Goal: Obtain resource: Obtain resource

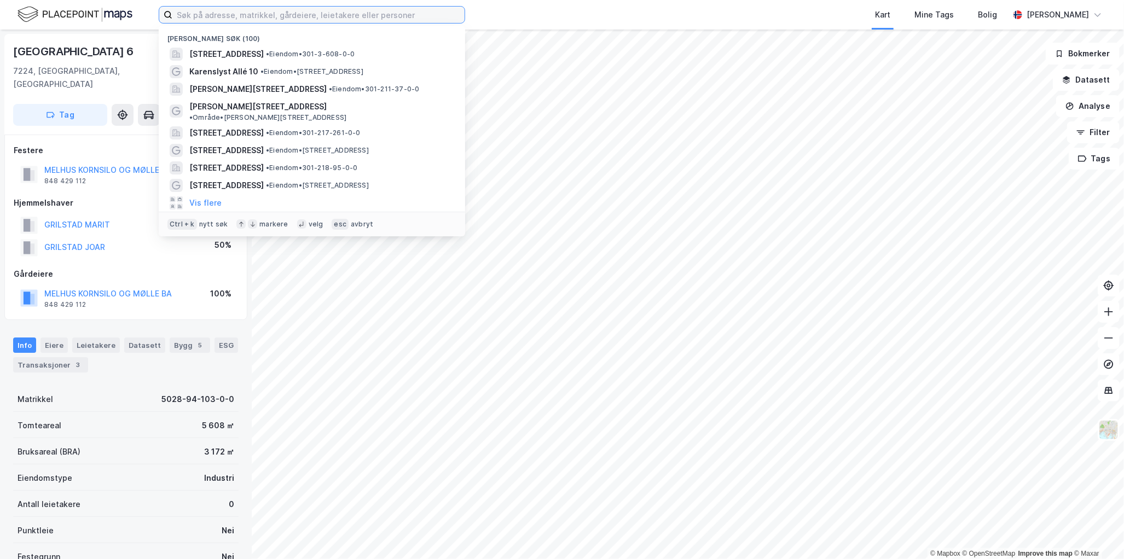
click at [342, 18] on input at bounding box center [318, 15] width 292 height 16
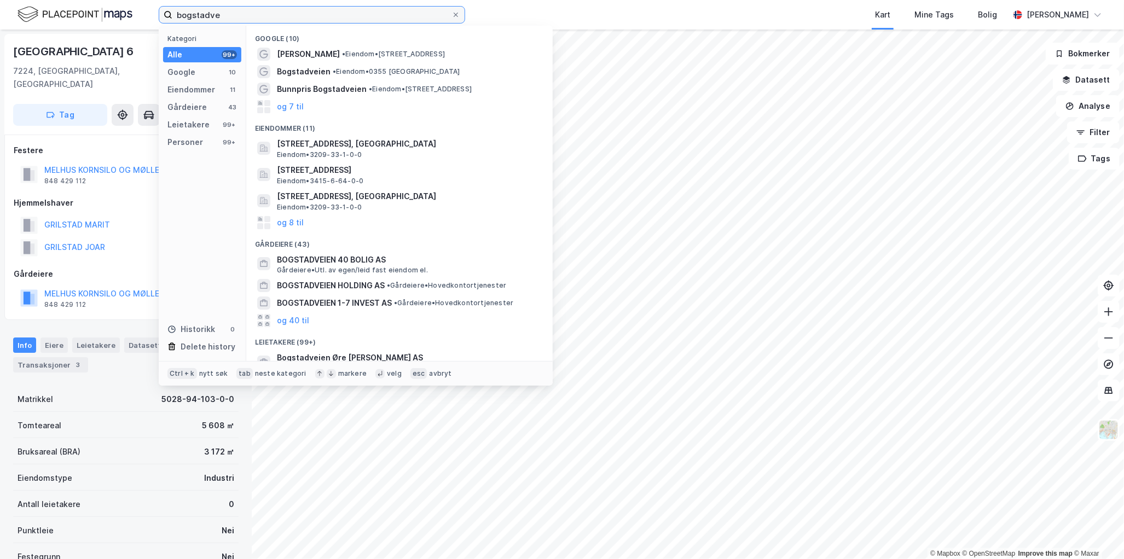
click at [274, 15] on input "bogstadve" at bounding box center [311, 15] width 279 height 16
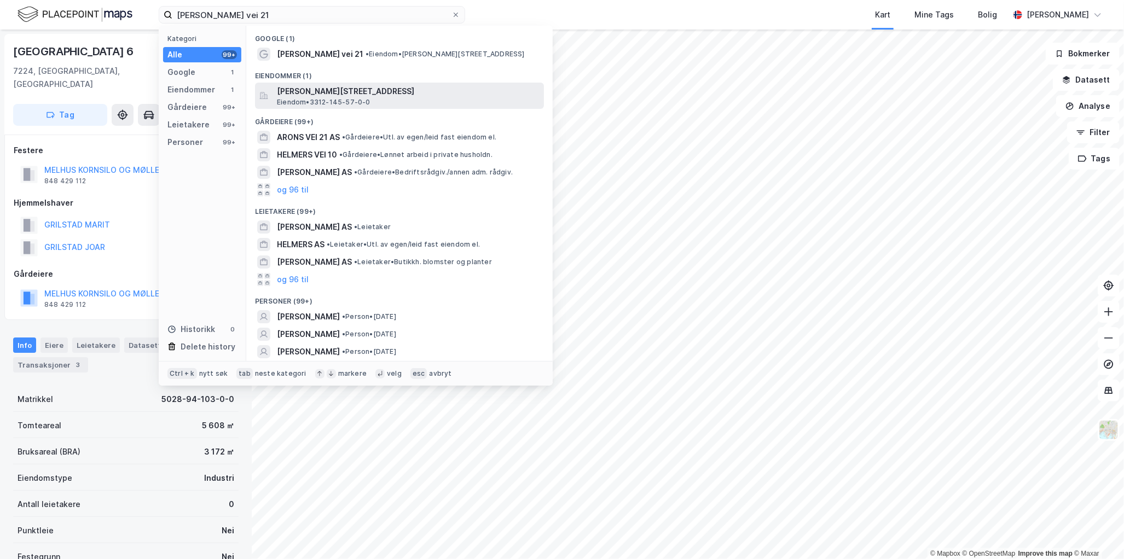
click at [402, 99] on div "[PERSON_NAME][STREET_ADDRESS] Eiendom • 3312-145-57-0-0" at bounding box center [409, 96] width 265 height 22
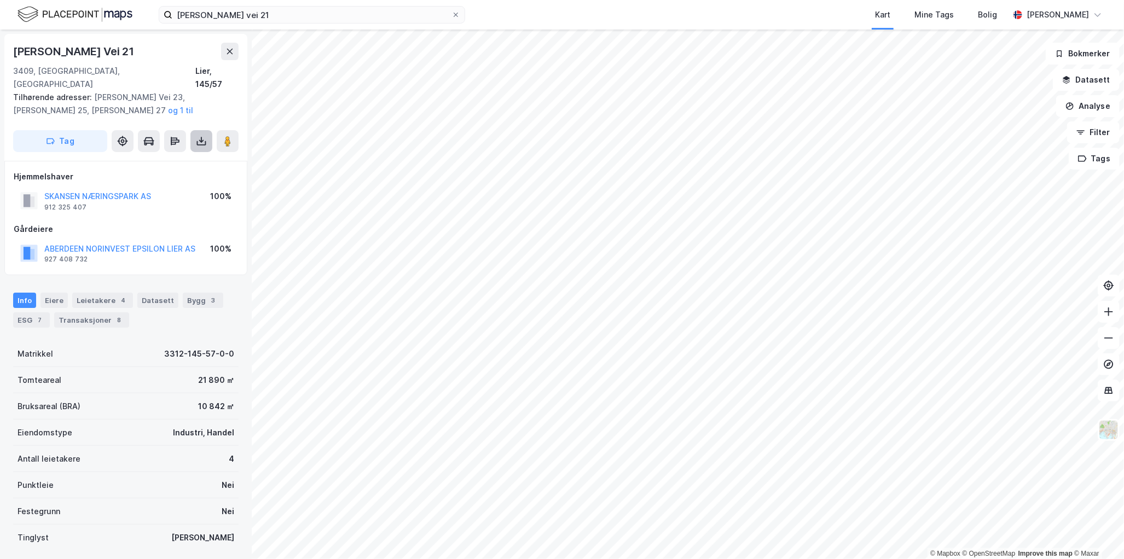
click at [198, 136] on icon at bounding box center [201, 141] width 11 height 11
click at [184, 154] on div "Last ned grunnbok" at bounding box center [154, 163] width 117 height 18
click at [184, 176] on div "Last ned matrikkelrapport" at bounding box center [160, 180] width 90 height 9
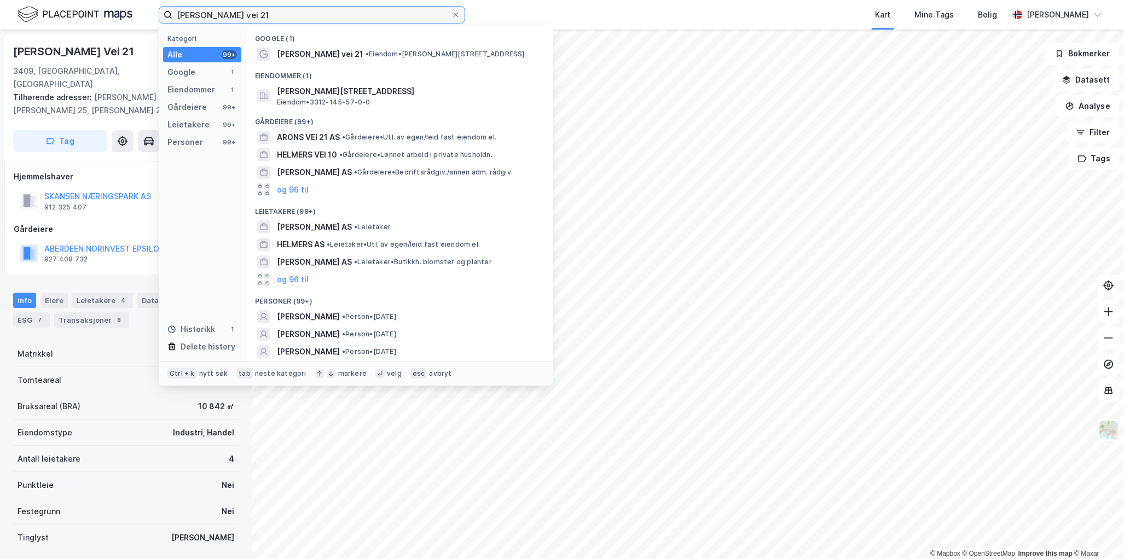
click at [311, 13] on input "[PERSON_NAME] vei 21" at bounding box center [311, 15] width 279 height 16
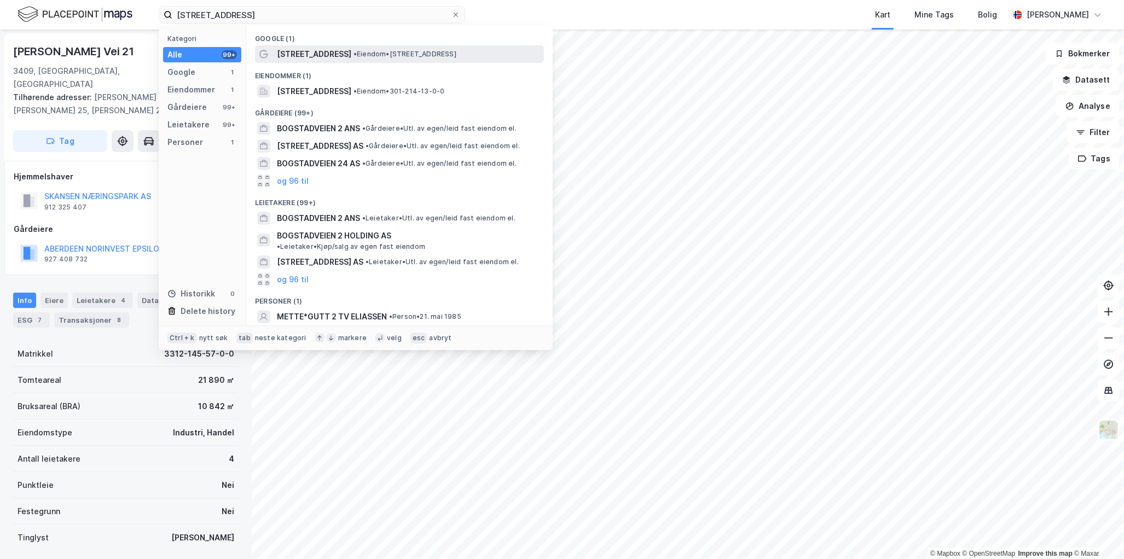
click at [415, 54] on span "• Eiendom • [STREET_ADDRESS]" at bounding box center [404, 54] width 103 height 9
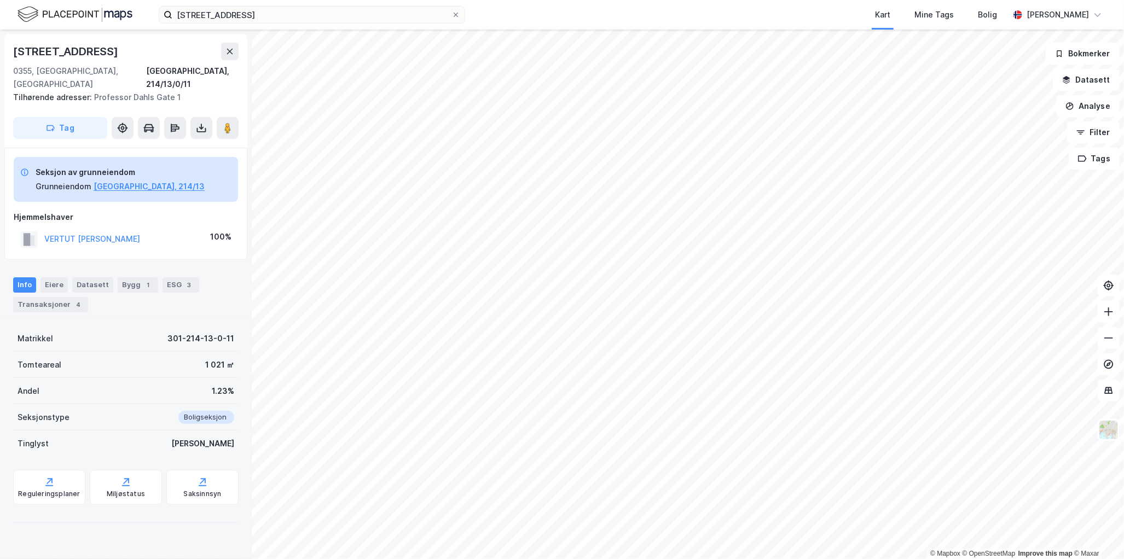
click at [170, 228] on div "VERTUT [PERSON_NAME] 100%" at bounding box center [126, 239] width 224 height 22
click at [118, 277] on div "Bygg 1" at bounding box center [138, 284] width 40 height 15
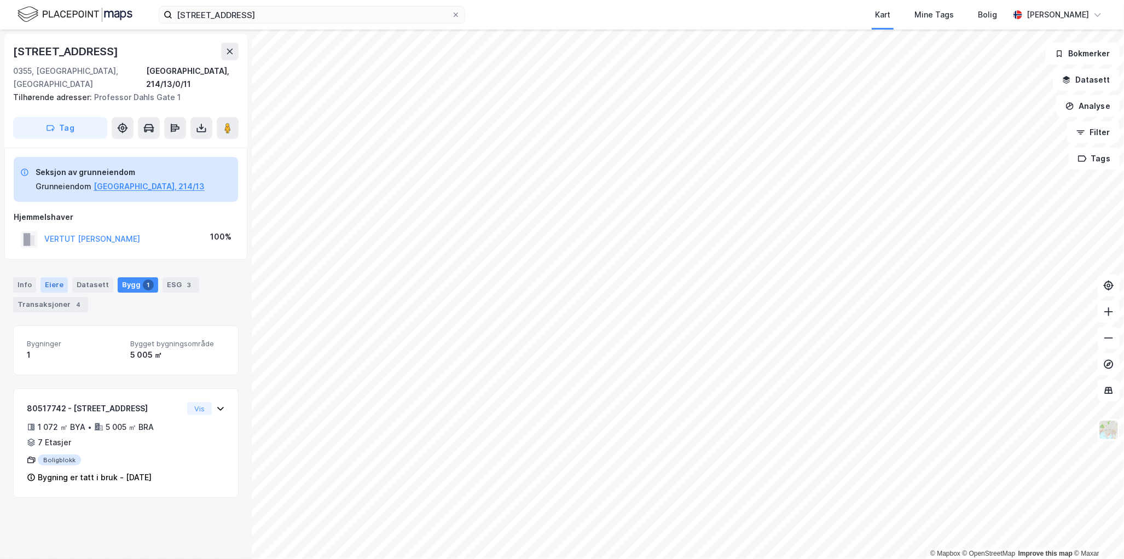
click at [65, 277] on div "Eiere" at bounding box center [53, 284] width 27 height 15
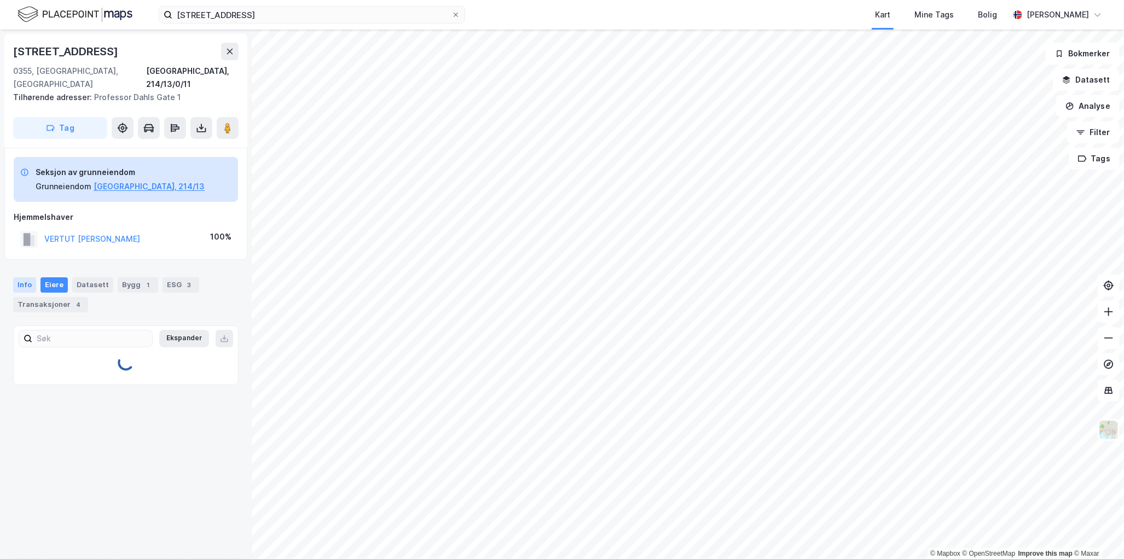
click at [25, 277] on div "Info" at bounding box center [24, 284] width 23 height 15
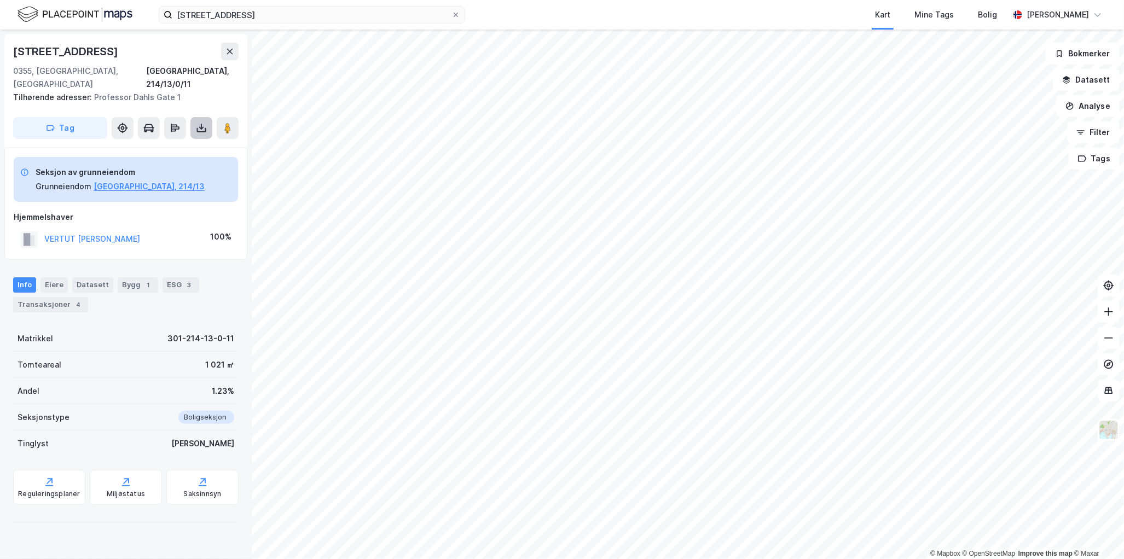
click at [201, 124] on icon at bounding box center [201, 127] width 1 height 6
click at [196, 141] on div "Last ned grunnbok" at bounding box center [154, 150] width 117 height 18
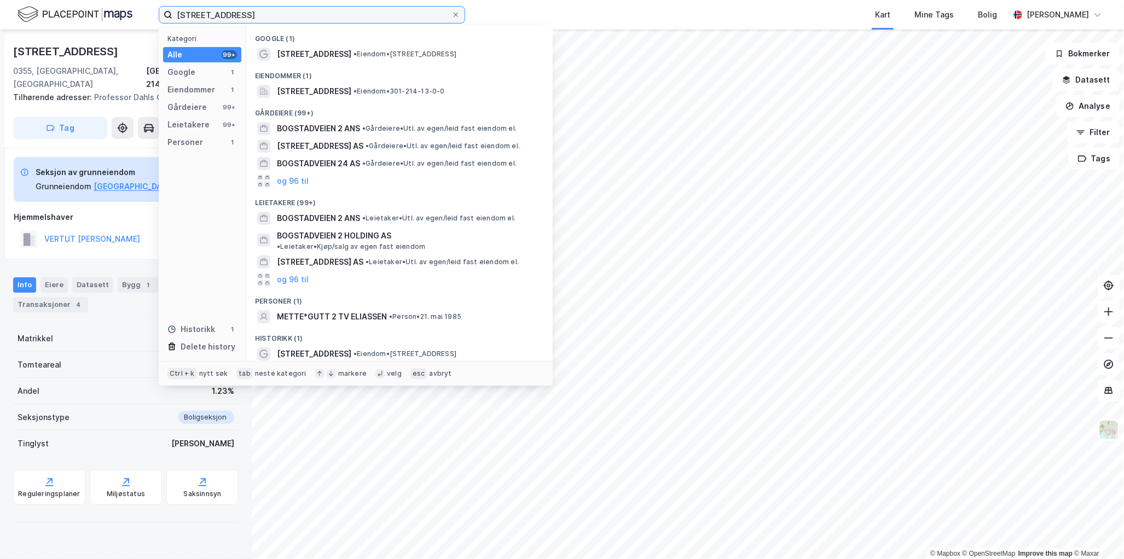
click at [250, 10] on input "[STREET_ADDRESS]" at bounding box center [311, 15] width 279 height 16
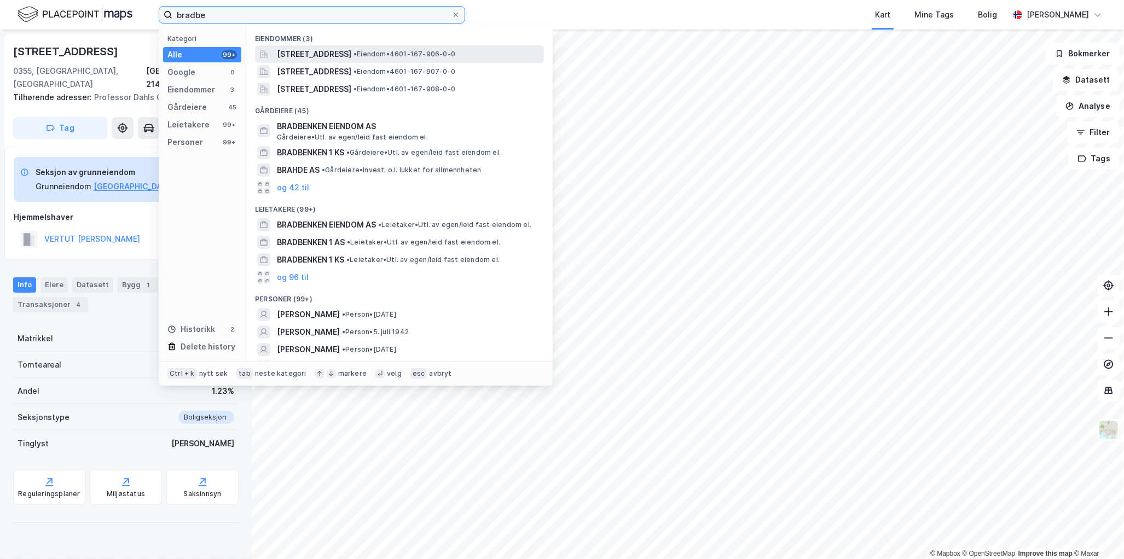
type input "bradbe"
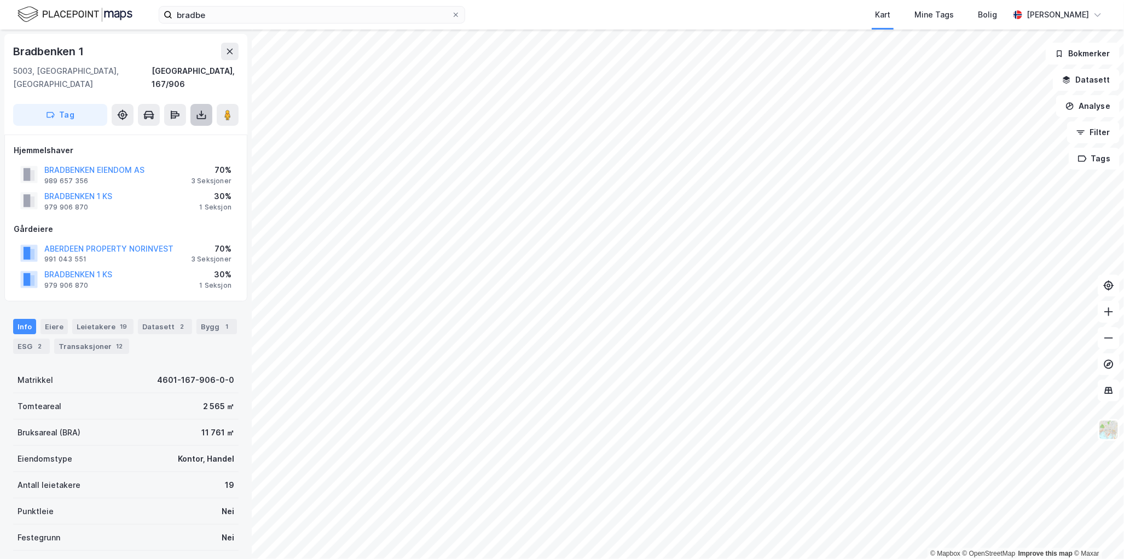
click at [196, 104] on button at bounding box center [201, 115] width 22 height 22
click at [125, 132] on div "Last ned grunnbok" at bounding box center [146, 136] width 63 height 9
